Goal: Transaction & Acquisition: Purchase product/service

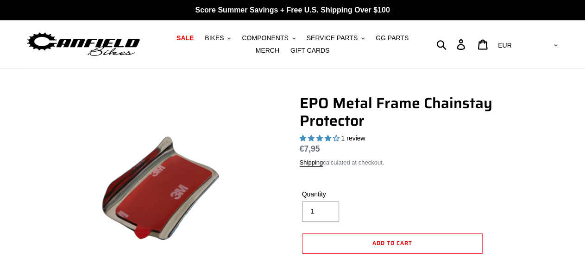
select select "highest-rating"
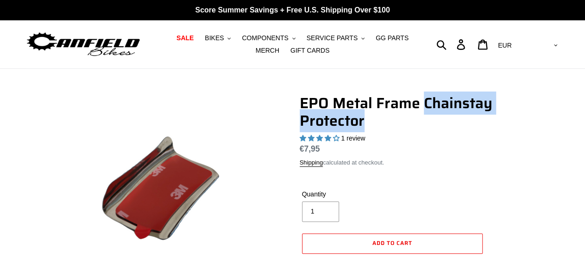
drag, startPoint x: 424, startPoint y: 102, endPoint x: 413, endPoint y: 120, distance: 20.7
click at [413, 120] on h1 "EPO Metal Frame Chainstay Protector" at bounding box center [422, 112] width 245 height 36
copy h1 "Chainstay Protector"
click at [446, 48] on icon "button" at bounding box center [441, 44] width 9 height 9
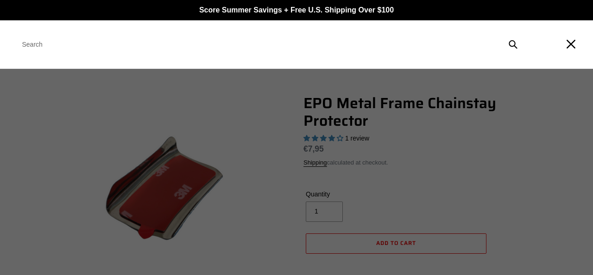
paste input "Chainstay Protector"
type input "Chainstay Protector"
click at [512, 43] on icon "Search" at bounding box center [512, 44] width 9 height 10
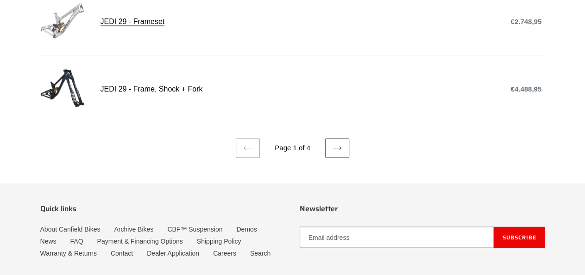
scroll to position [770, 0]
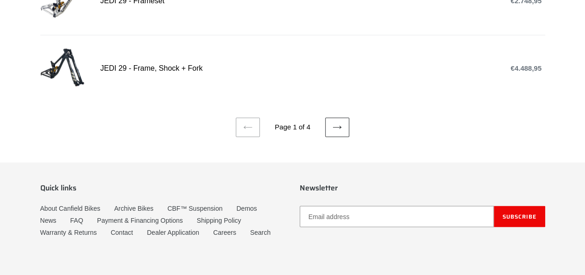
click at [338, 123] on icon at bounding box center [336, 127] width 9 height 9
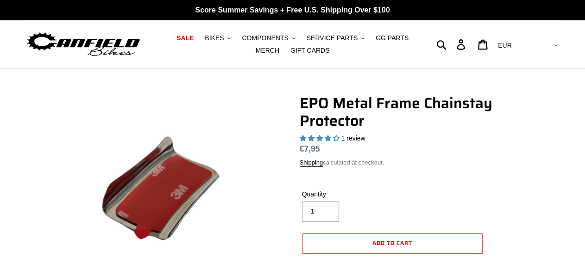
select select "highest-rating"
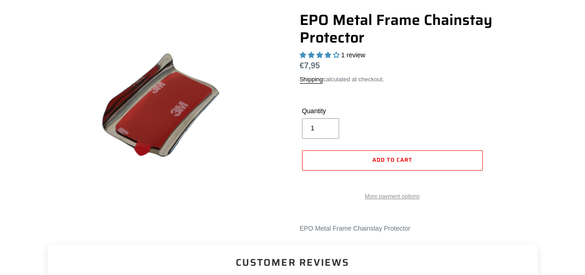
scroll to position [96, 0]
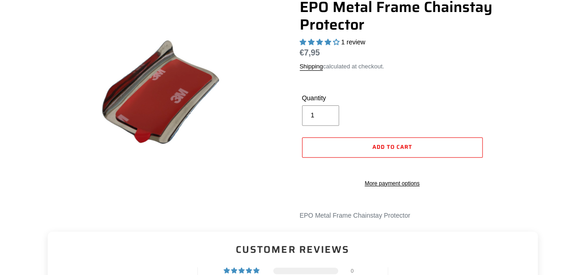
click at [304, 171] on shop-pay-wallet-button at bounding box center [303, 166] width 2 height 7
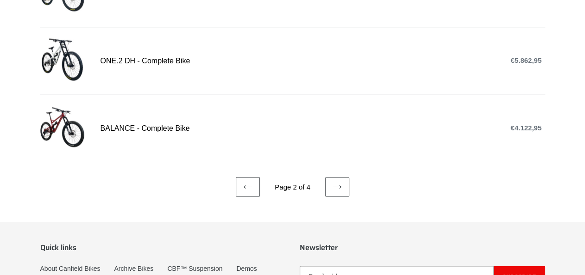
scroll to position [818, 0]
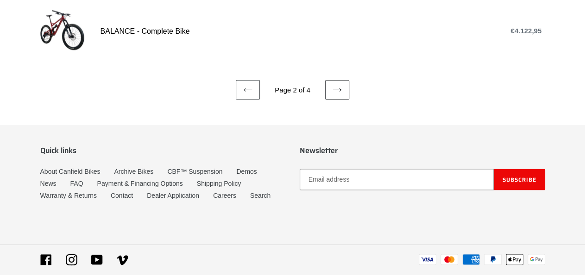
click at [340, 86] on link "Next page" at bounding box center [337, 89] width 24 height 19
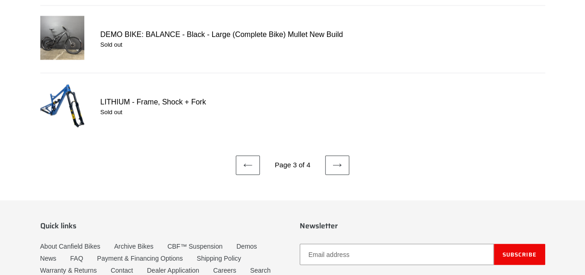
scroll to position [722, 0]
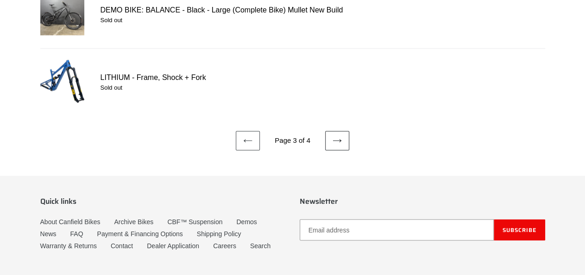
click at [339, 136] on icon at bounding box center [336, 140] width 9 height 9
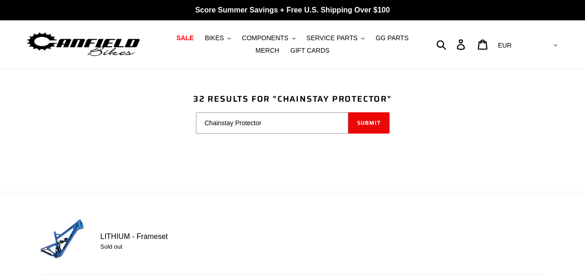
scroll to position [193, 0]
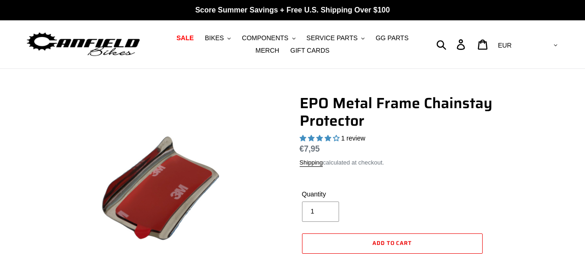
scroll to position [96, 0]
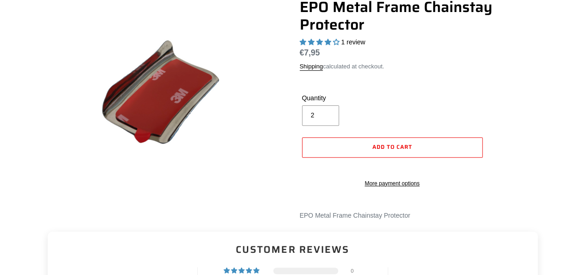
type input "2"
click at [325, 114] on input "2" at bounding box center [320, 116] width 37 height 20
select select "highest-rating"
click at [339, 146] on button "Add to cart" at bounding box center [392, 147] width 181 height 20
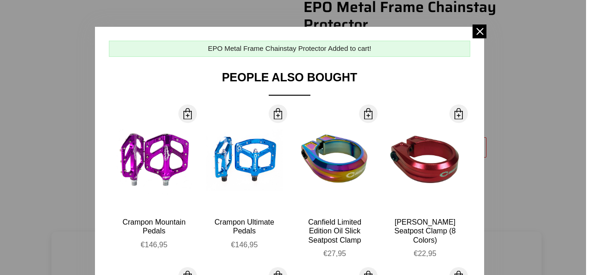
click at [467, 35] on div "EPO Metal Frame Chainstay Protector Added to cart! People Also Bought More Info…" at bounding box center [289, 248] width 389 height 442
click at [477, 34] on span at bounding box center [479, 32] width 14 height 14
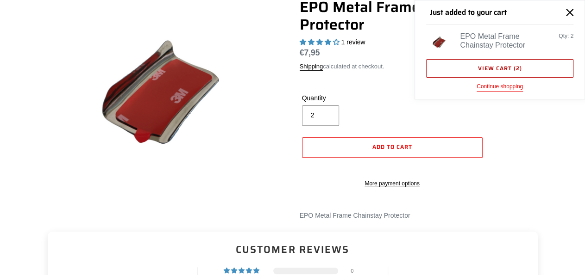
click at [537, 64] on link "View cart ( 2 )" at bounding box center [499, 68] width 147 height 19
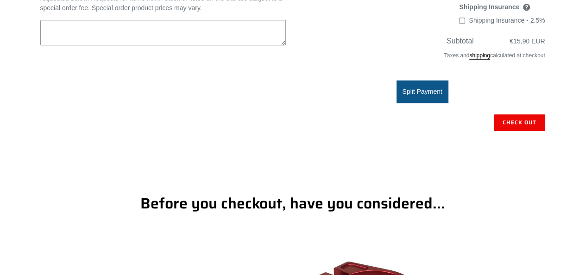
scroll to position [289, 0]
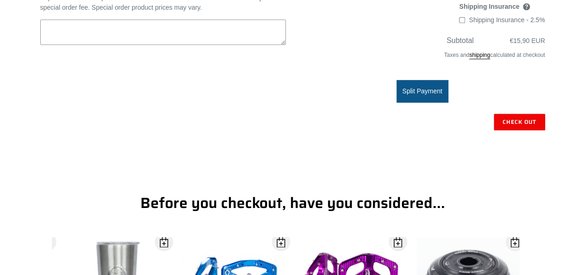
click at [543, 172] on shopify-google-pay-button at bounding box center [544, 175] width 2 height 7
